Goal: Find contact information: Find contact information

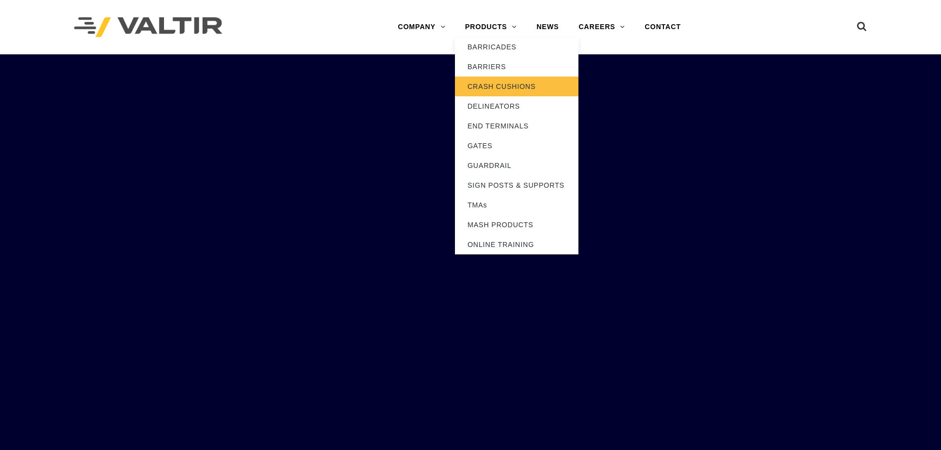
click at [492, 85] on link "CRASH CUSHIONS" at bounding box center [517, 87] width 124 height 20
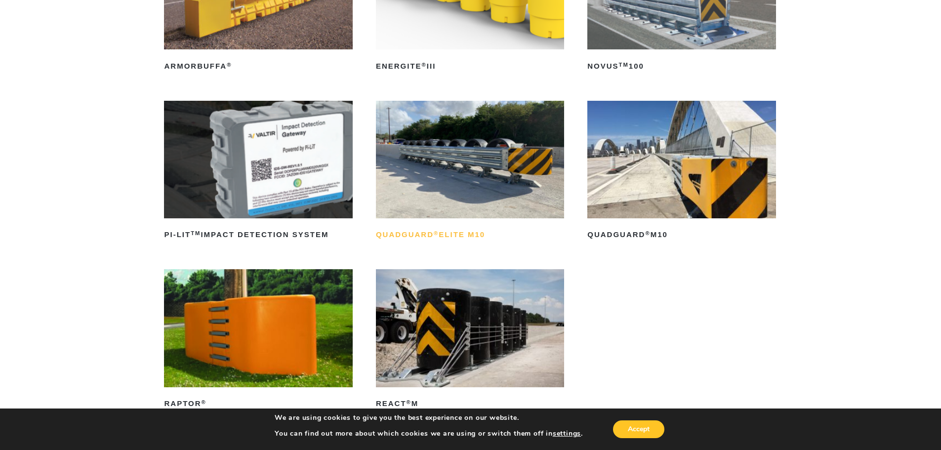
scroll to position [247, 0]
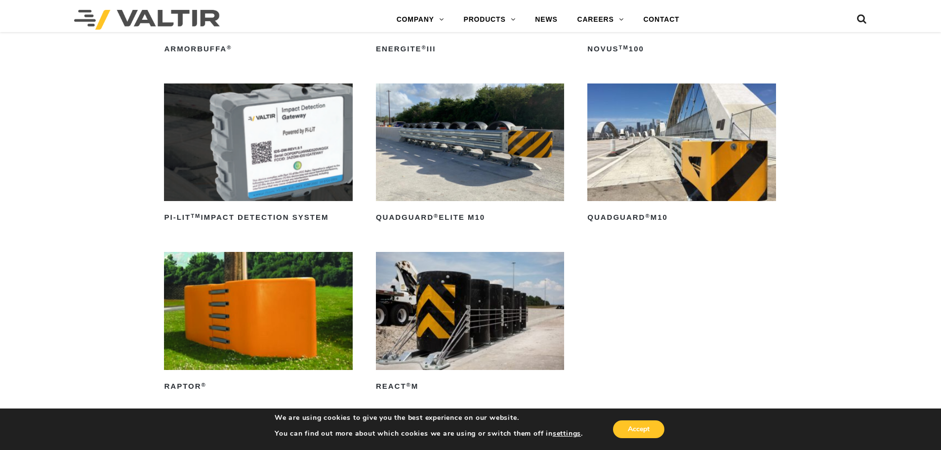
click at [664, 187] on img at bounding box center [682, 143] width 188 height 118
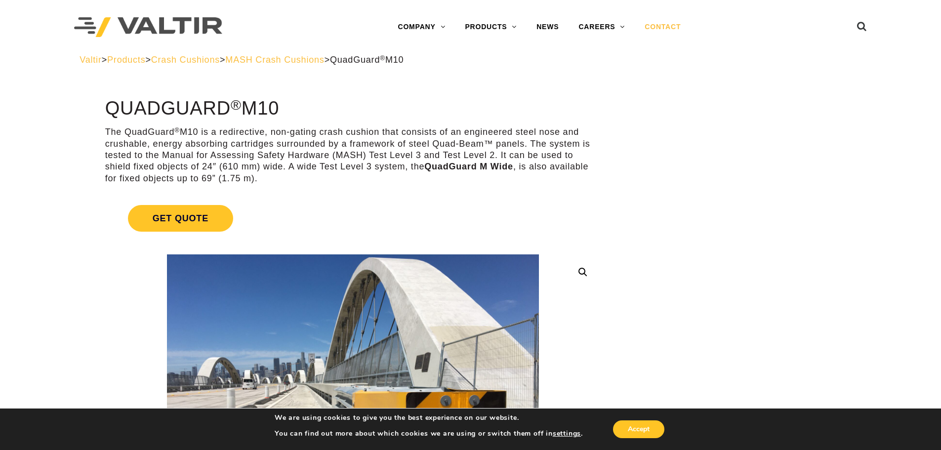
click at [668, 25] on link "CONTACT" at bounding box center [663, 27] width 56 height 20
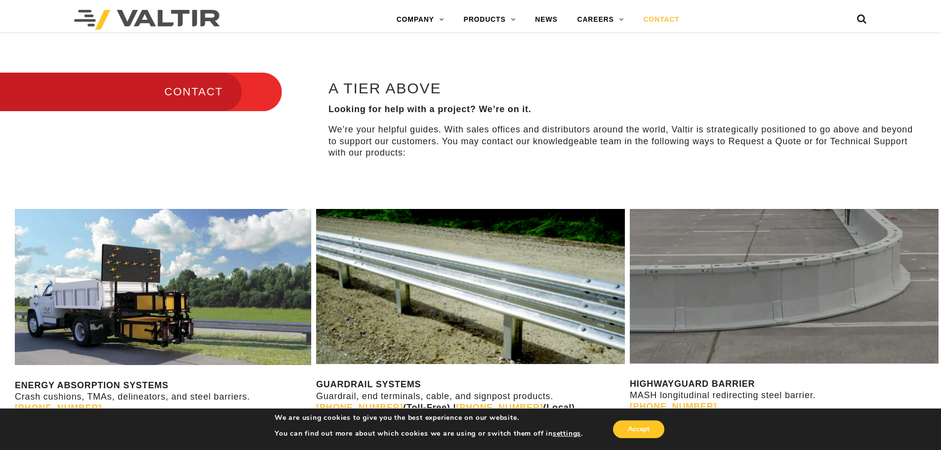
scroll to position [395, 0]
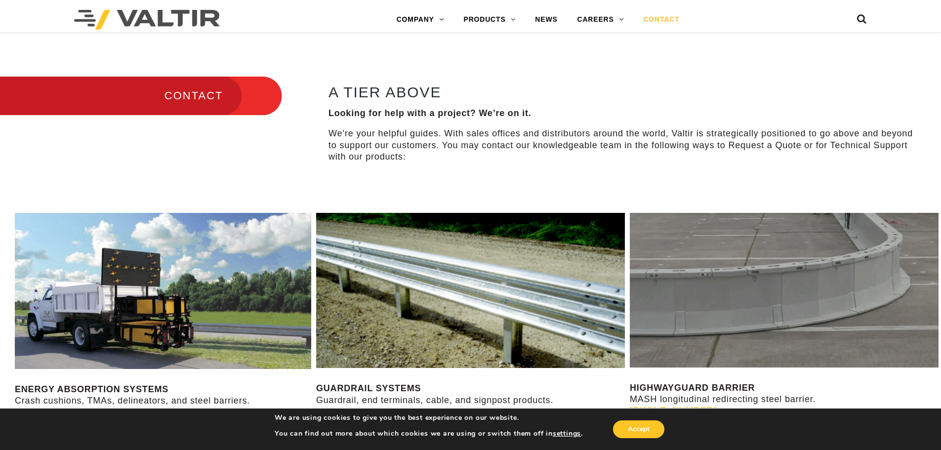
click at [439, 133] on p "We’re your helpful guides. With sales offices and distributors around the world…" at bounding box center [622, 145] width 586 height 35
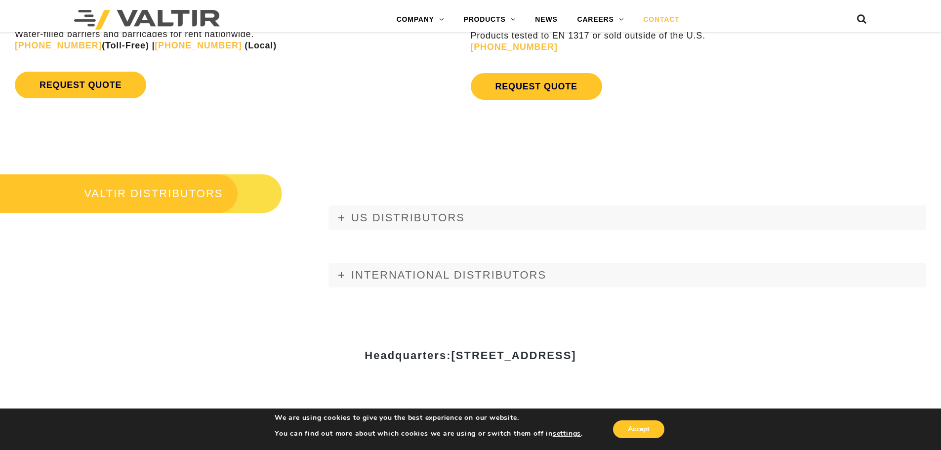
scroll to position [1137, 0]
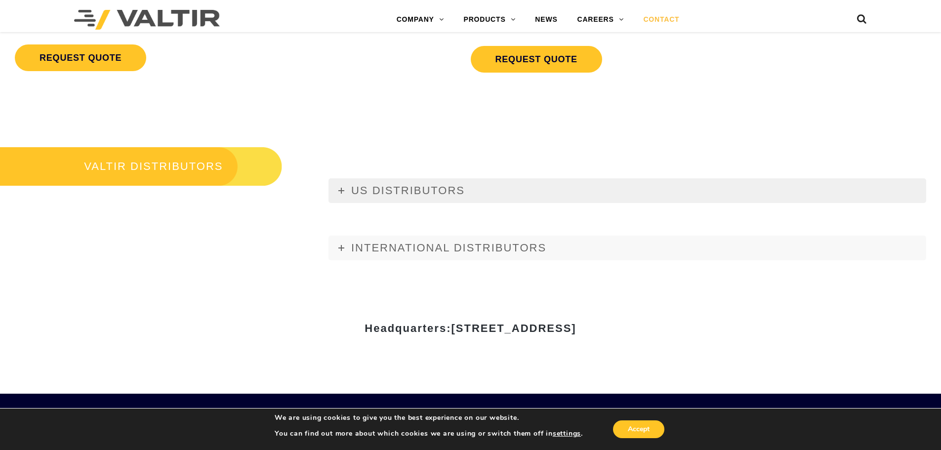
click at [339, 191] on icon at bounding box center [342, 191] width 6 height 6
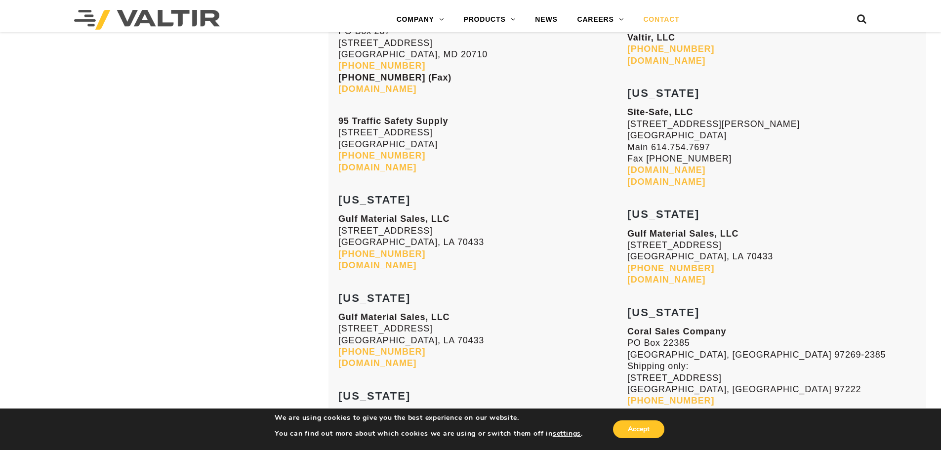
scroll to position [2323, 0]
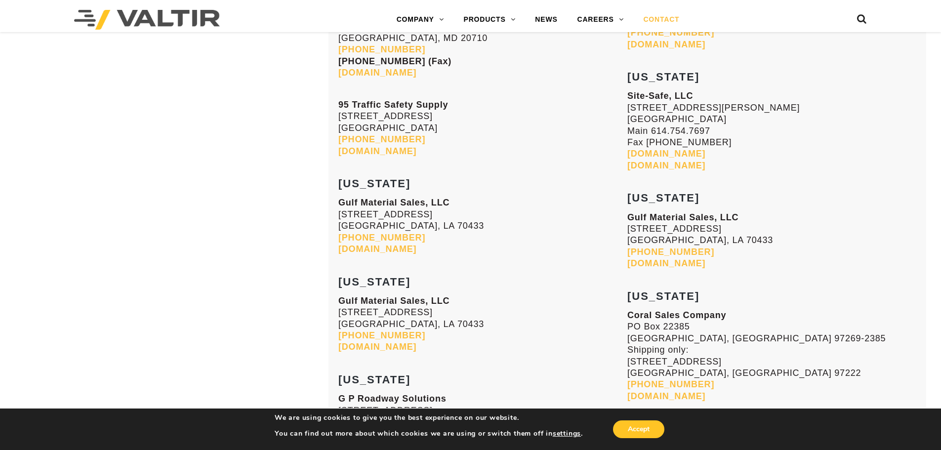
click at [365, 248] on link "gulfmaterialsales.com" at bounding box center [378, 249] width 78 height 10
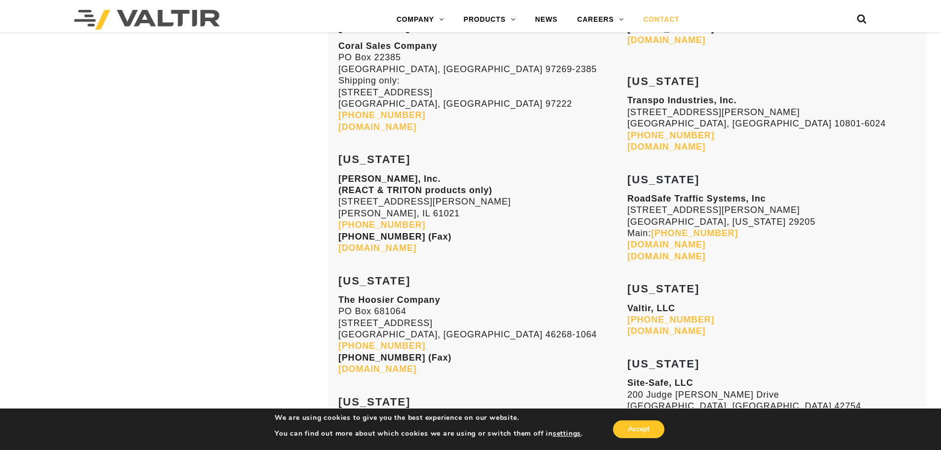
scroll to position [2718, 0]
